Goal: Information Seeking & Learning: Learn about a topic

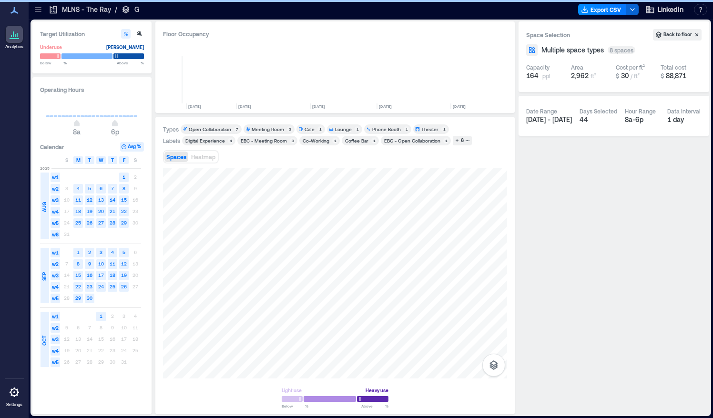
click at [38, 13] on icon at bounding box center [38, 10] width 10 height 10
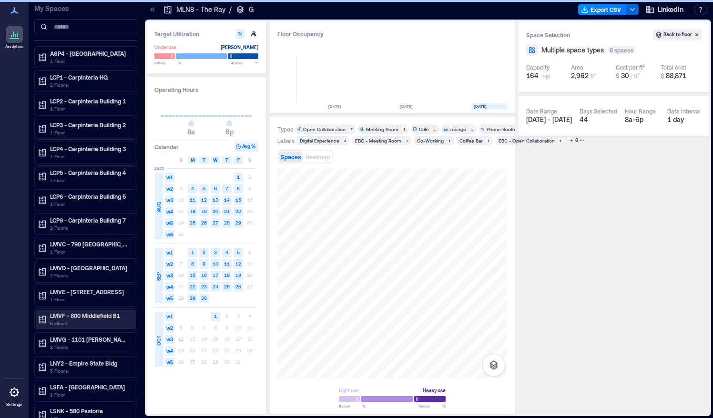
click at [55, 312] on p "LMVF - 800 Middlefield B1" at bounding box center [90, 316] width 80 height 8
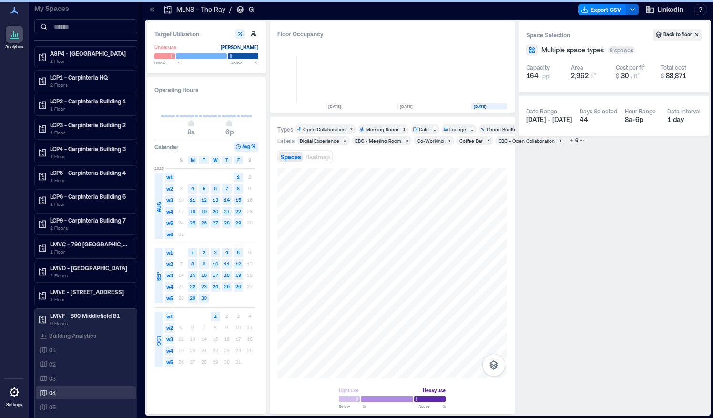
click at [54, 389] on p "04" at bounding box center [52, 393] width 7 height 8
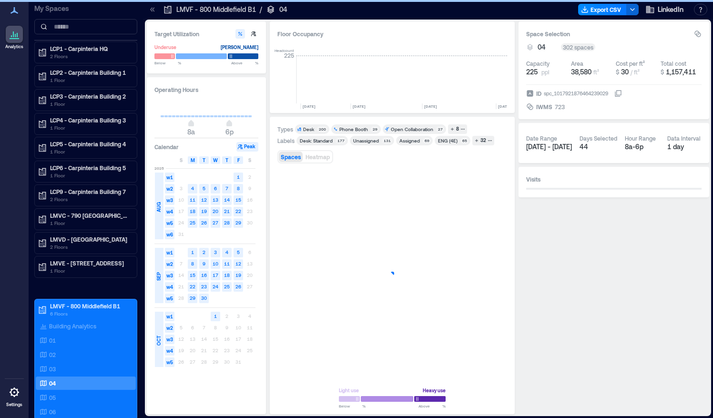
scroll to position [0, 2896]
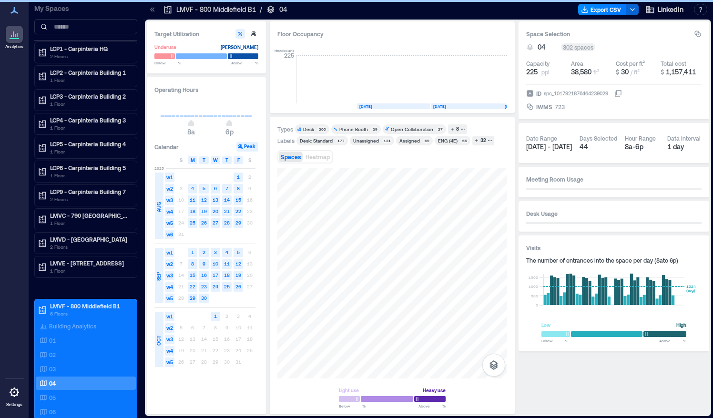
click at [444, 103] on rect at bounding box center [436, 80] width 17 height 48
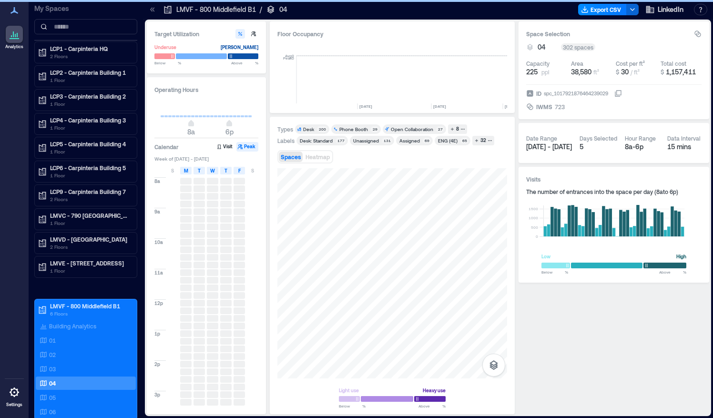
click at [441, 102] on rect at bounding box center [436, 80] width 17 height 48
click at [438, 105] on text "[DATE]" at bounding box center [439, 106] width 13 height 5
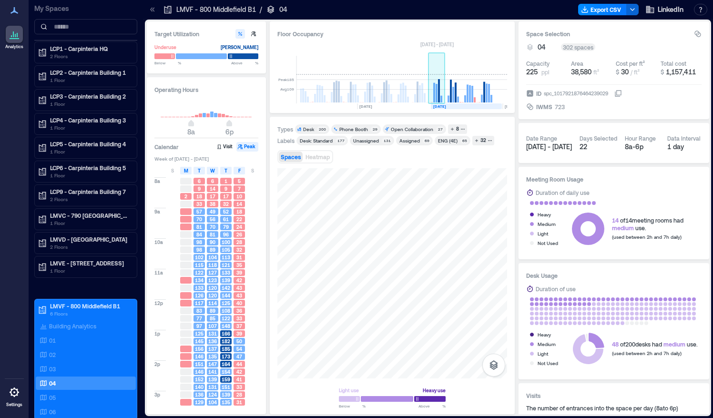
click at [437, 100] on rect at bounding box center [437, 93] width 2 height 19
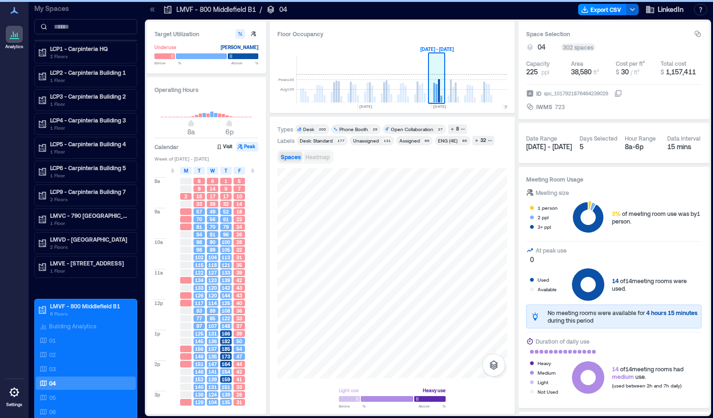
click at [317, 158] on span "Heatmap" at bounding box center [317, 156] width 24 height 7
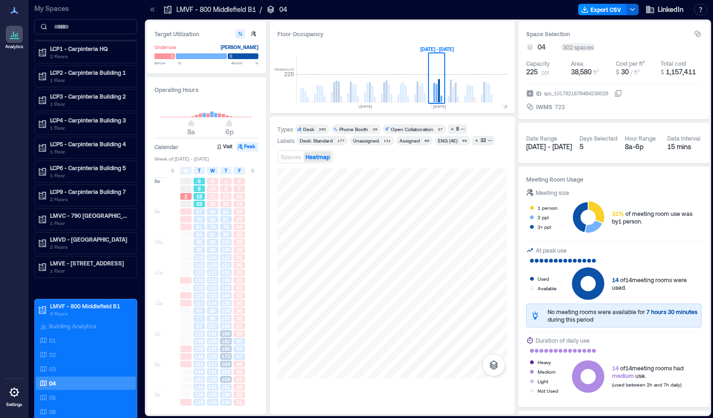
click at [199, 189] on span "9" at bounding box center [199, 188] width 3 height 7
click at [40, 408] on icon at bounding box center [44, 412] width 8 height 8
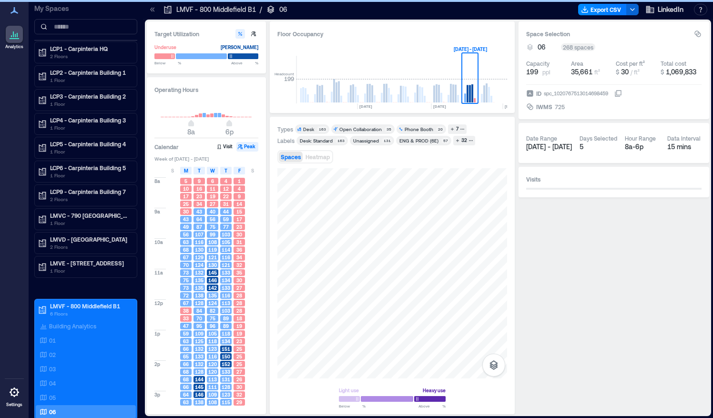
click at [315, 158] on span "Heatmap" at bounding box center [317, 156] width 24 height 7
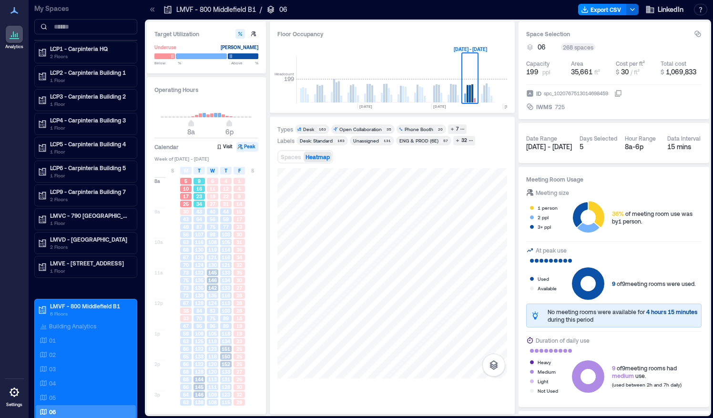
click at [201, 198] on span "23" at bounding box center [199, 196] width 6 height 7
click at [197, 221] on span "64" at bounding box center [199, 219] width 6 height 7
click at [202, 262] on span "124" at bounding box center [199, 265] width 9 height 7
click at [199, 285] on span "135" at bounding box center [199, 288] width 9 height 7
click at [199, 312] on span "84" at bounding box center [199, 310] width 6 height 7
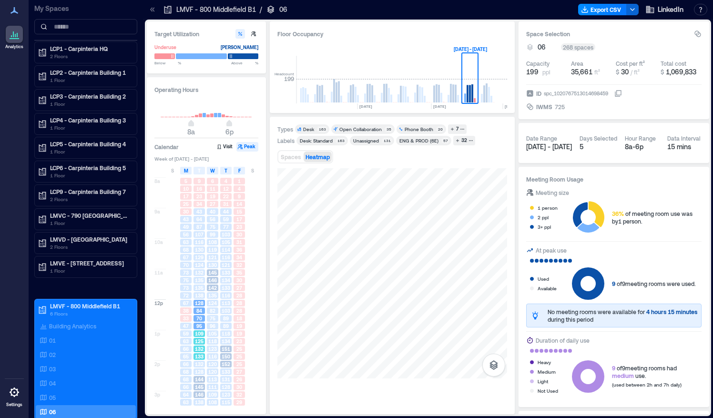
click at [204, 346] on div "132" at bounding box center [198, 349] width 11 height 7
click at [201, 374] on span "128" at bounding box center [199, 371] width 9 height 7
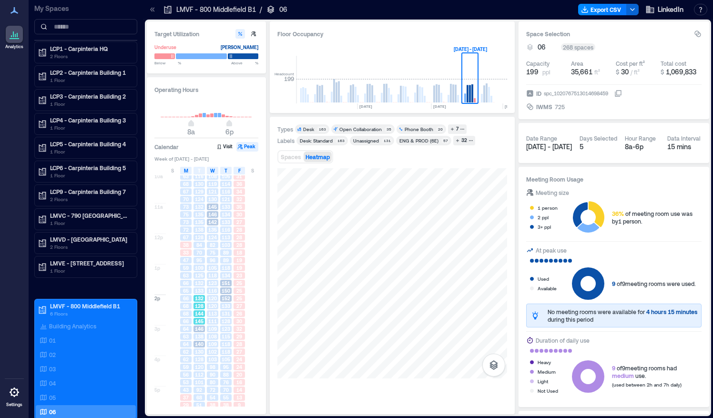
scroll to position [70, 0]
click at [200, 336] on span "140" at bounding box center [199, 339] width 9 height 7
click at [198, 360] on span "120" at bounding box center [199, 357] width 9 height 7
click at [201, 387] on span "68" at bounding box center [199, 388] width 6 height 7
